Goal: Task Accomplishment & Management: Complete application form

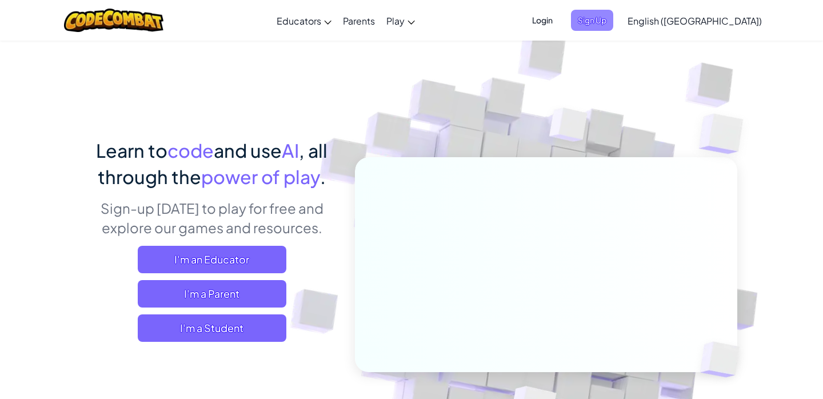
click at [613, 21] on span "Sign Up" at bounding box center [592, 20] width 42 height 21
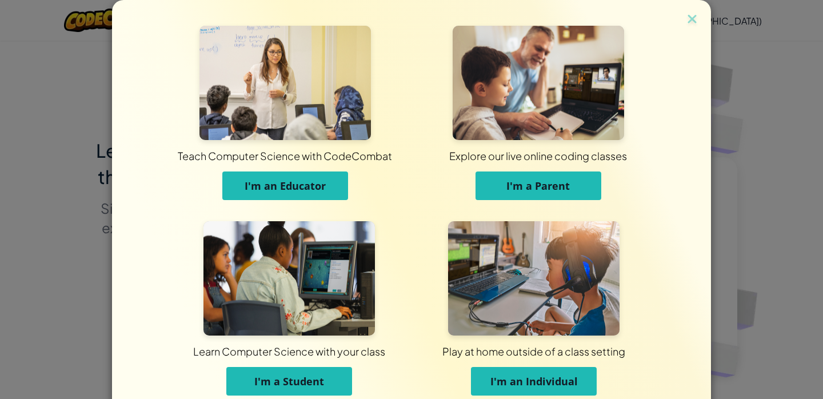
click at [338, 380] on button "I'm a Student" at bounding box center [289, 381] width 126 height 29
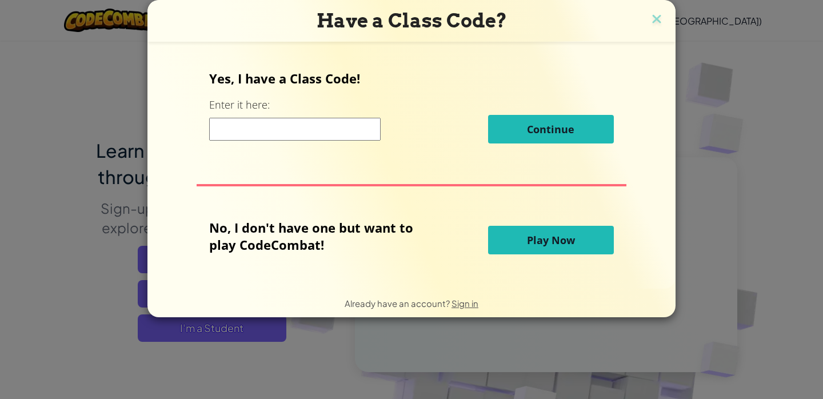
click at [292, 131] on input at bounding box center [295, 129] width 172 height 23
click at [654, 23] on img at bounding box center [656, 19] width 15 height 17
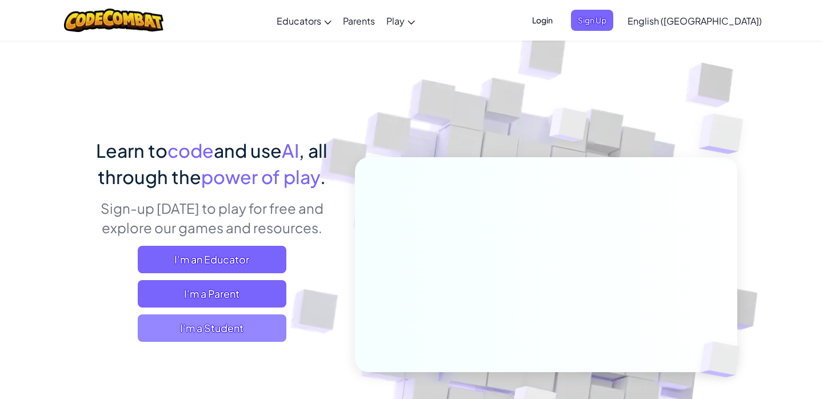
click at [246, 322] on span "I'm a Student" at bounding box center [212, 327] width 149 height 27
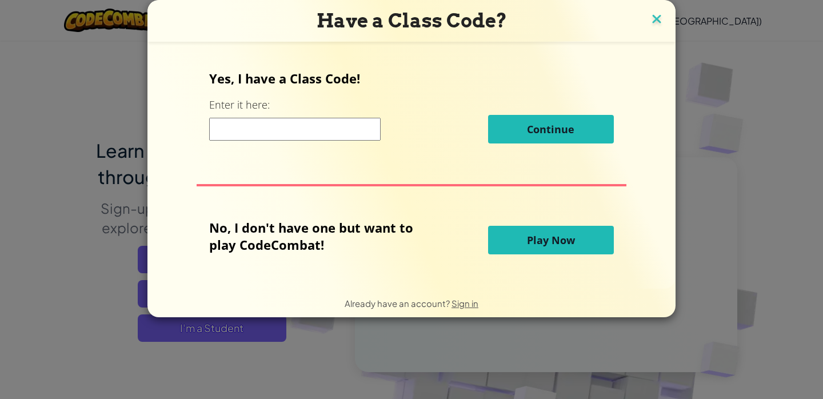
click at [657, 16] on img at bounding box center [656, 19] width 15 height 17
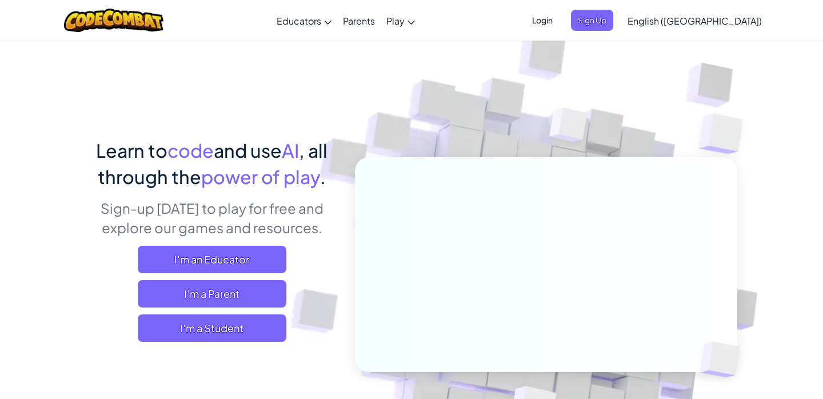
click at [560, 22] on span "Login" at bounding box center [542, 20] width 34 height 21
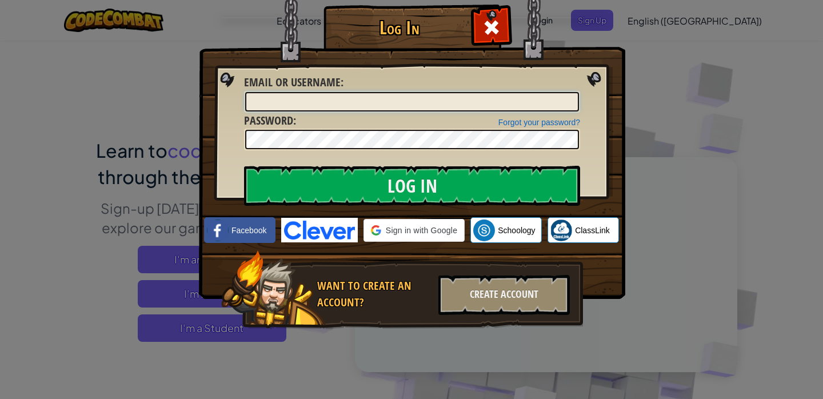
type input "ShiqiX"
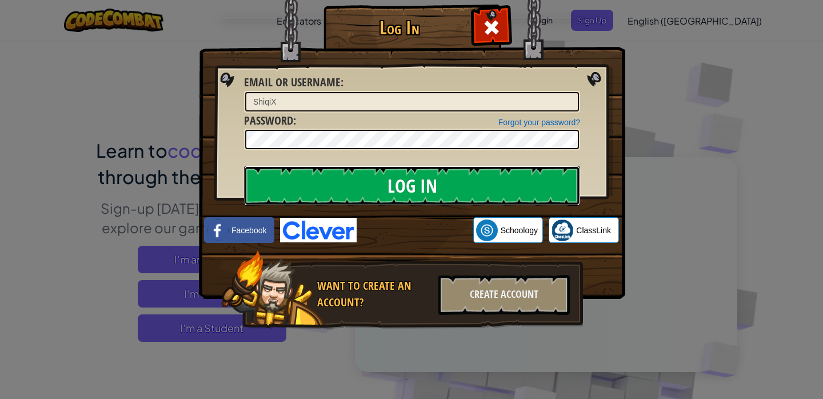
click at [321, 181] on input "Log In" at bounding box center [412, 186] width 336 height 40
